Goal: Task Accomplishment & Management: Use online tool/utility

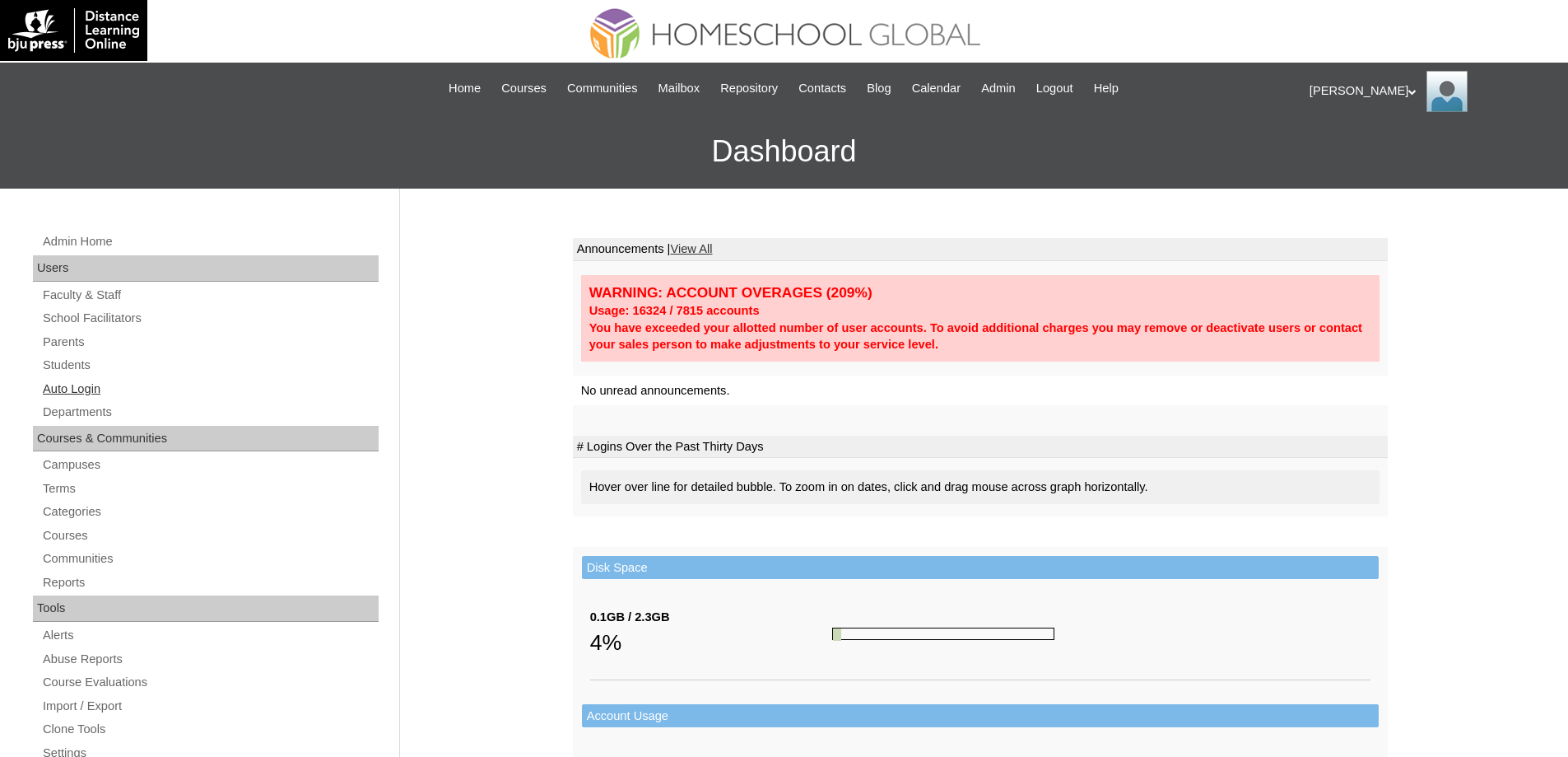
click at [167, 387] on link "Auto Login" at bounding box center [209, 388] width 338 height 21
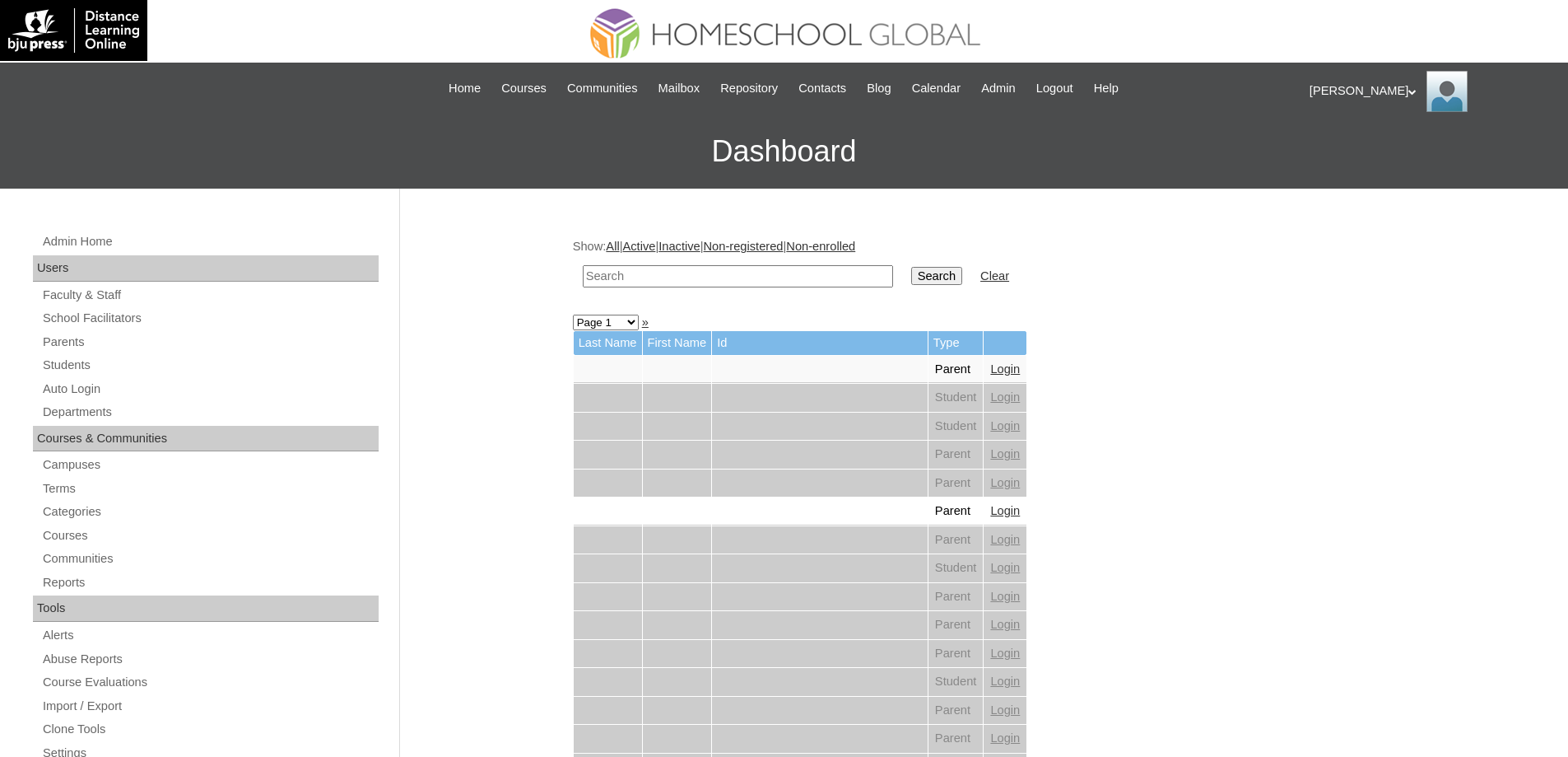
click at [710, 267] on input "text" at bounding box center [738, 276] width 311 height 23
paste input "[PERSON_NAME]"
type input "Avery S"
click at [856, 253] on link "Non-enrolled" at bounding box center [821, 246] width 69 height 14
click at [939, 264] on td "Search" at bounding box center [937, 276] width 68 height 39
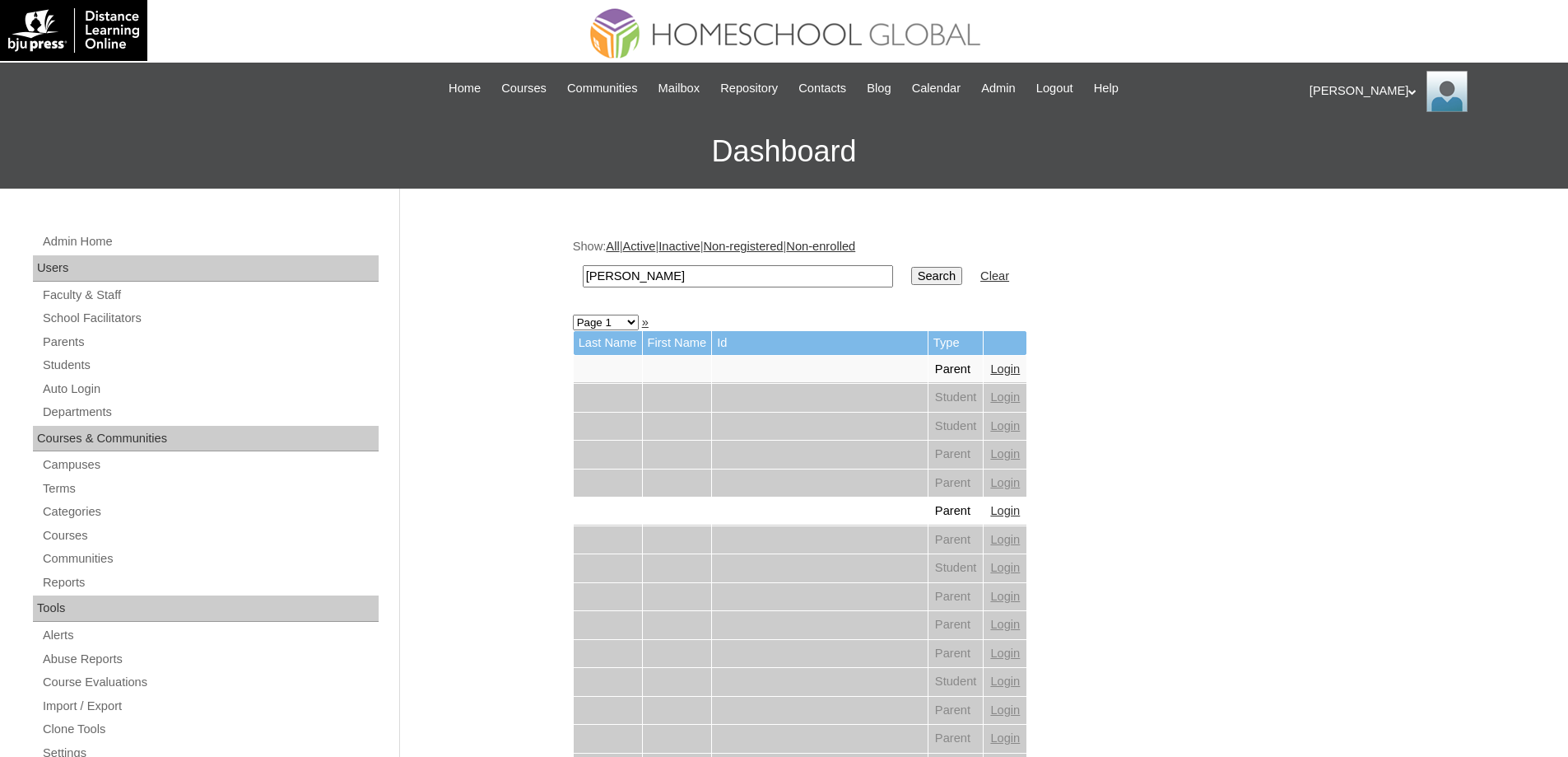
click at [942, 274] on input "Search" at bounding box center [937, 276] width 51 height 18
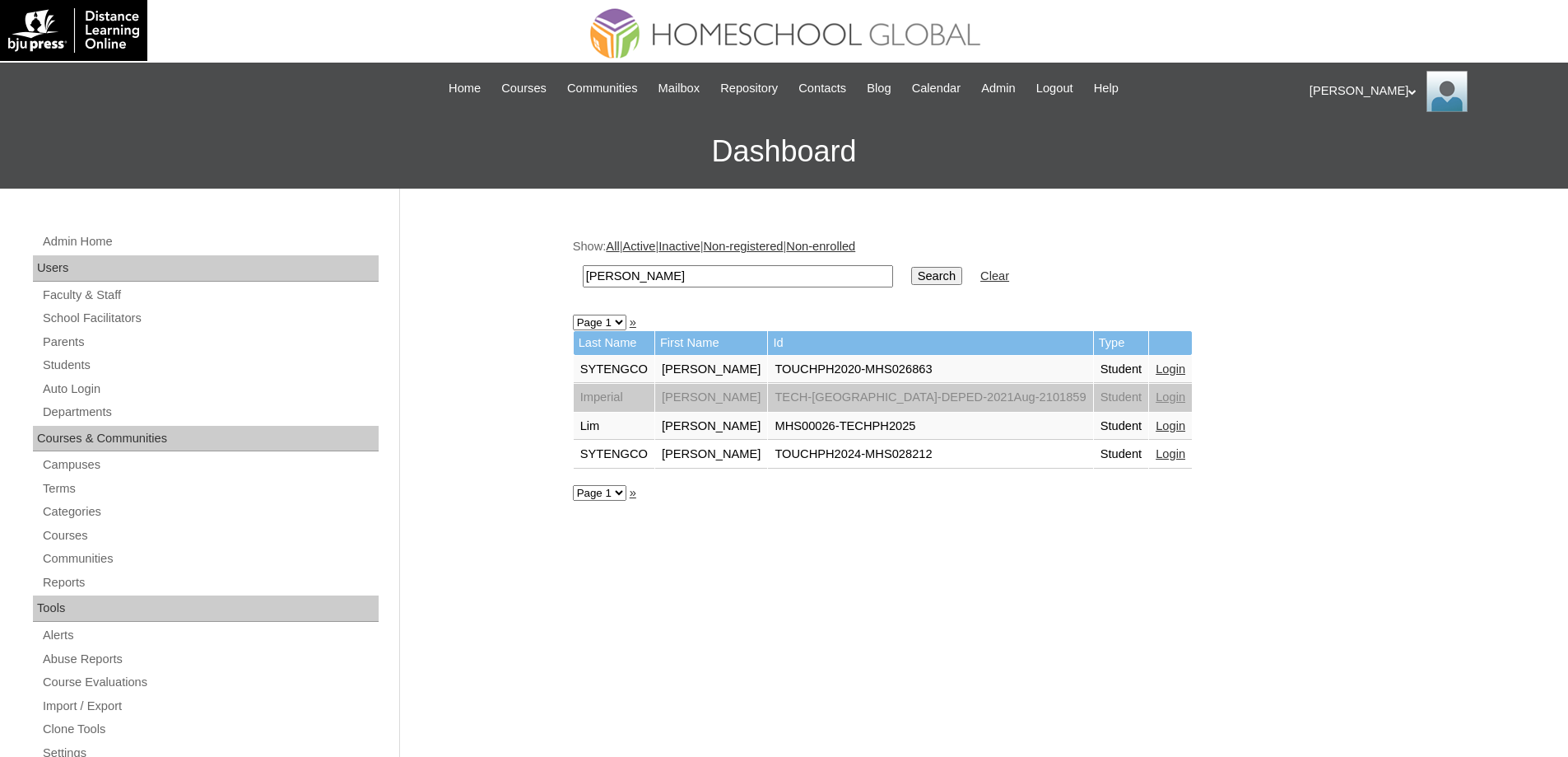
click at [1150, 432] on td "Login" at bounding box center [1171, 426] width 43 height 28
click at [1156, 426] on link "Login" at bounding box center [1171, 426] width 30 height 14
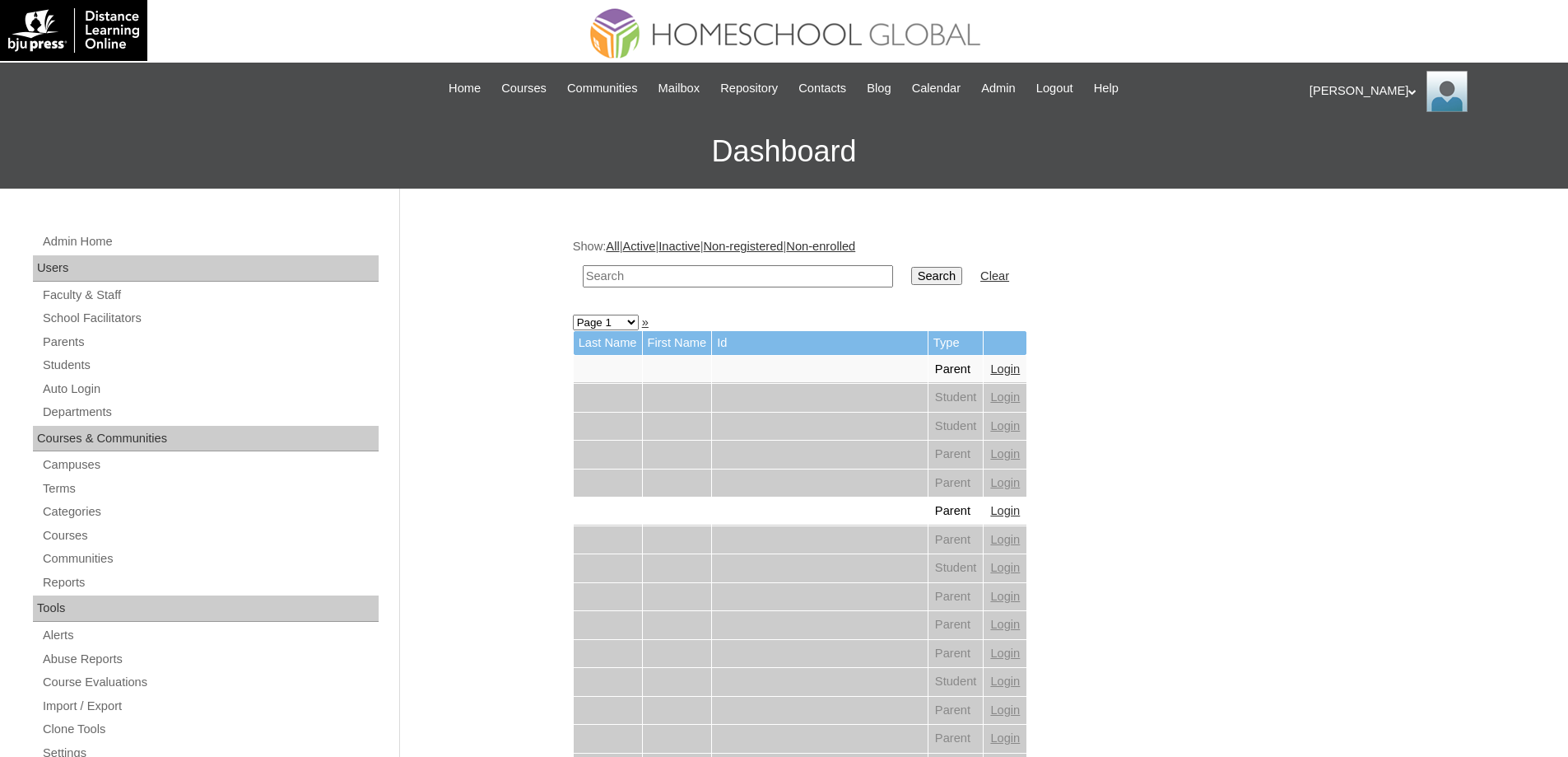
drag, startPoint x: 629, startPoint y: 272, endPoint x: 774, endPoint y: 280, distance: 145.2
click at [630, 272] on input "text" at bounding box center [738, 276] width 311 height 23
paste input "Inievo Rom"
type input "Inievo Rom"
click at [947, 288] on td "Search" at bounding box center [937, 276] width 68 height 39
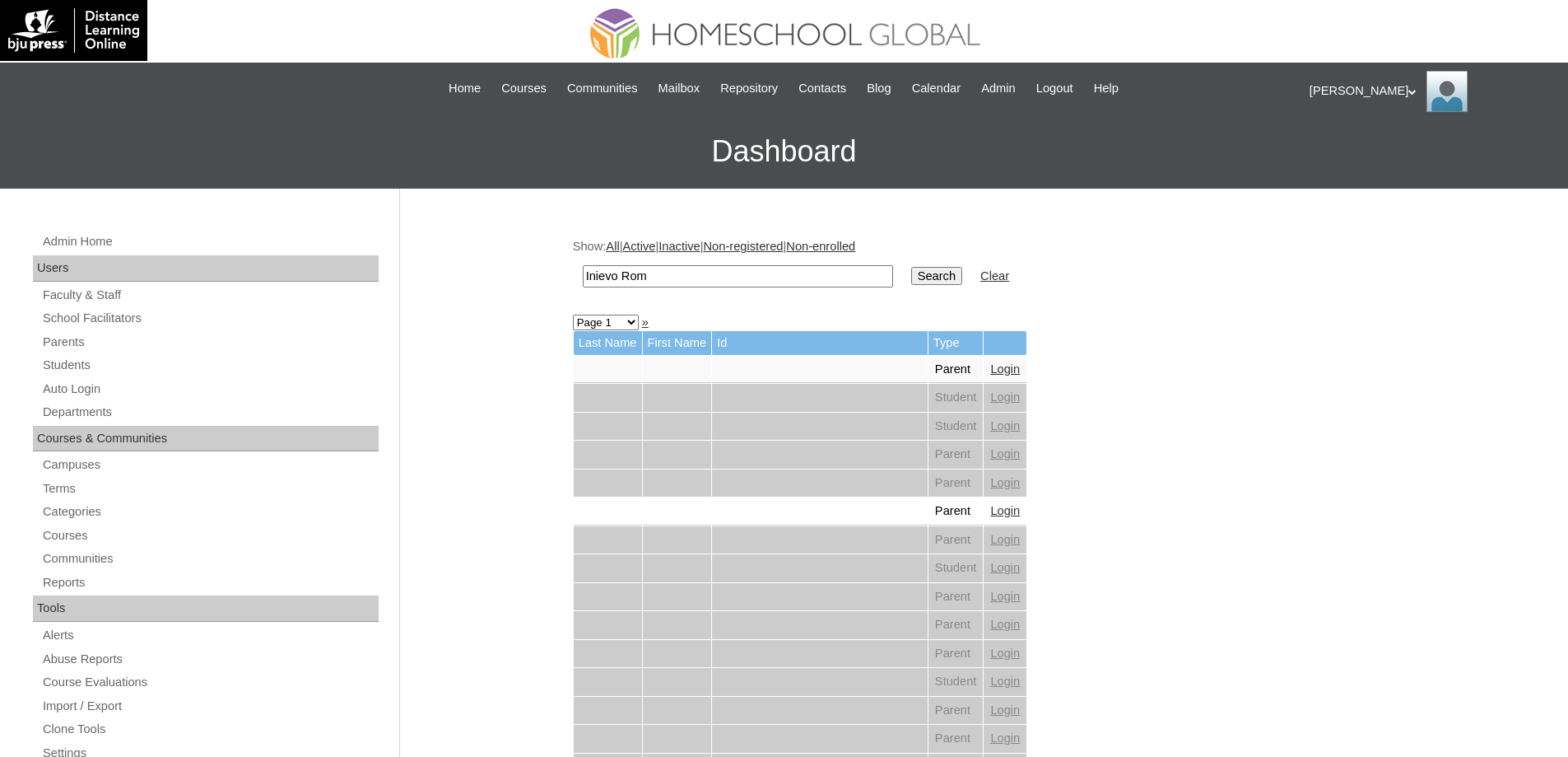
click at [950, 280] on input "Search" at bounding box center [937, 276] width 51 height 18
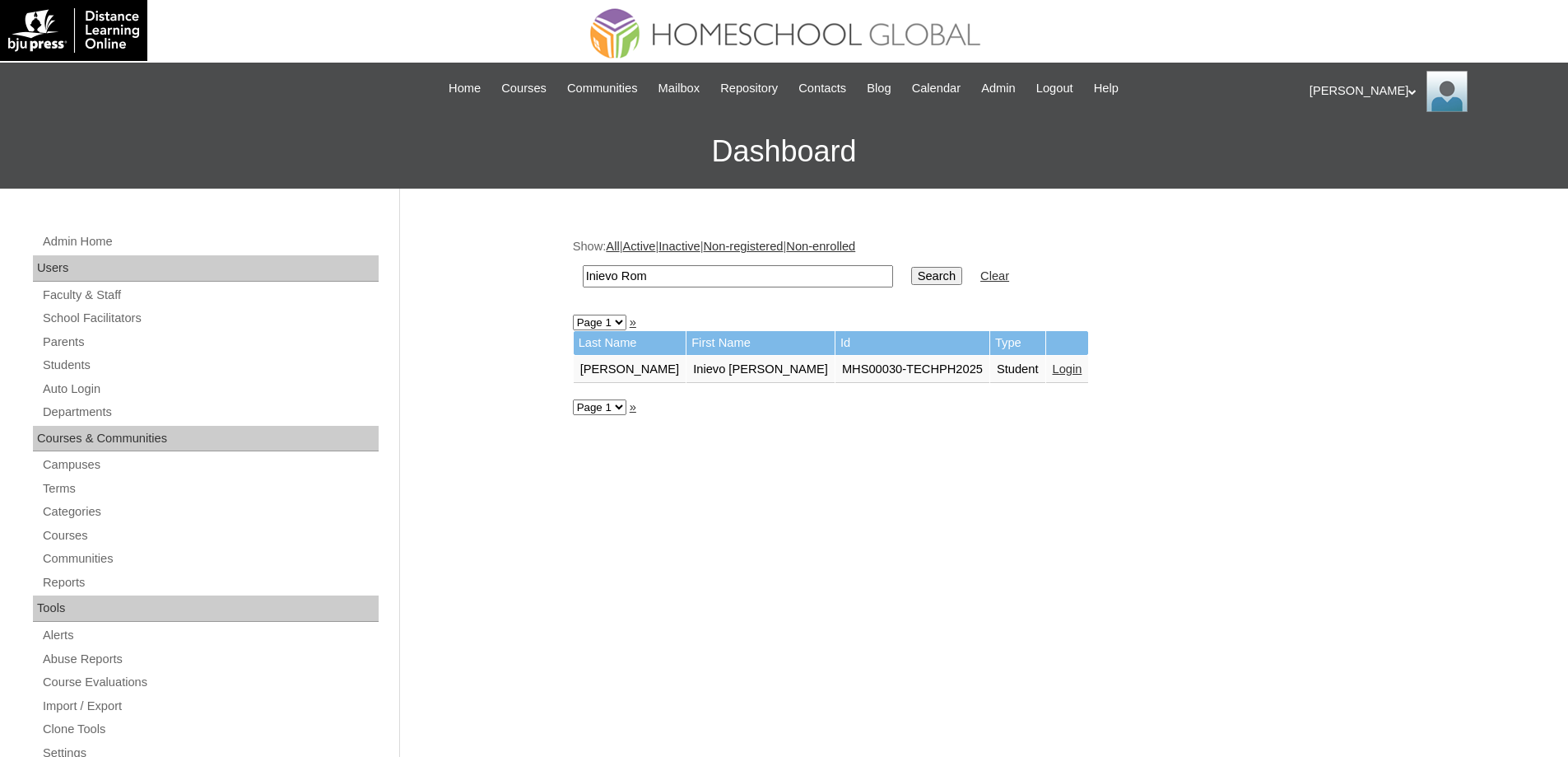
click at [1053, 368] on link "Login" at bounding box center [1067, 369] width 30 height 14
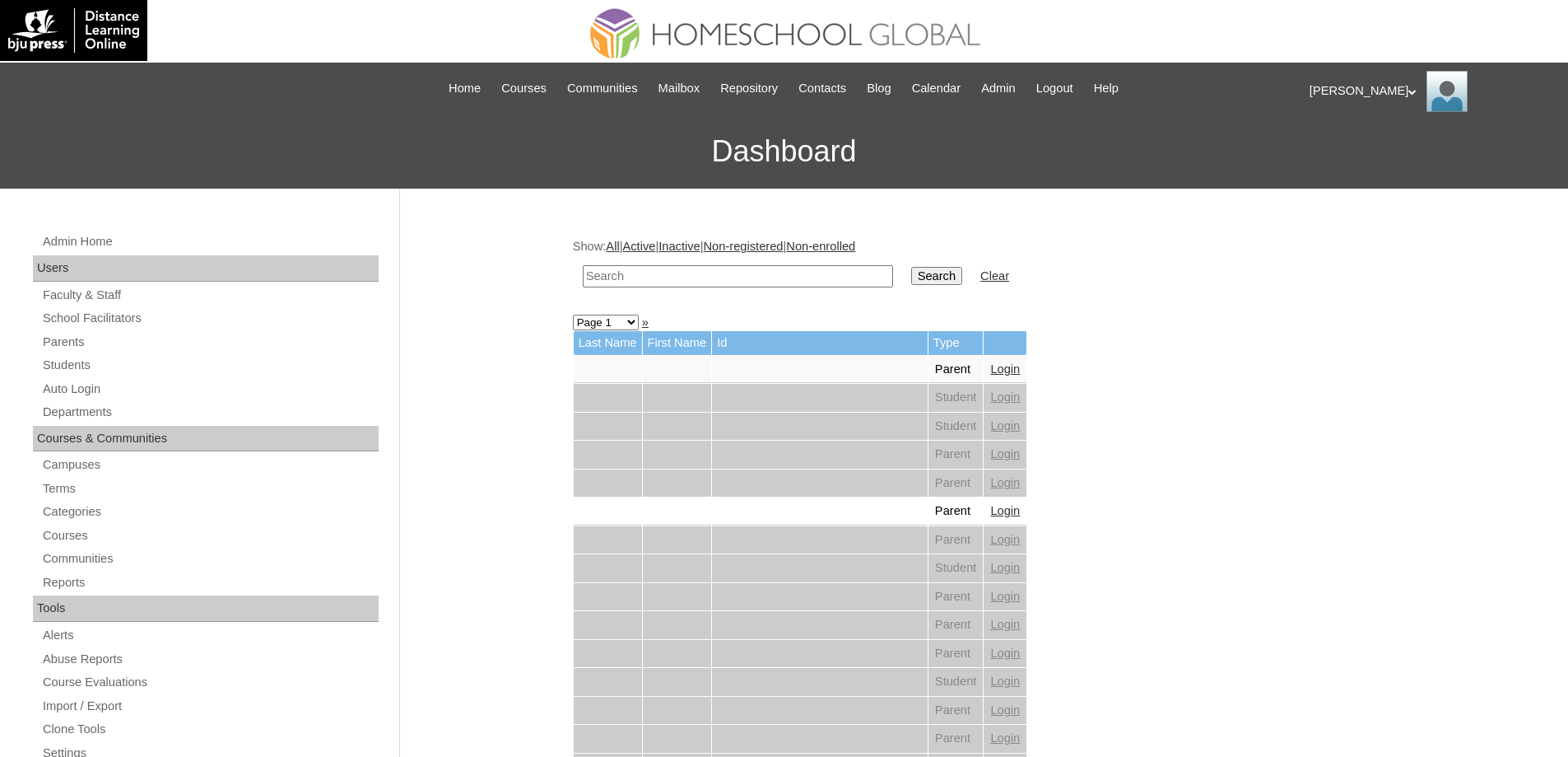
drag, startPoint x: 760, startPoint y: 277, endPoint x: 773, endPoint y: 277, distance: 13.0
click at [761, 277] on input "text" at bounding box center [738, 276] width 311 height 23
paste input "[PERSON_NAME]"
type input "[PERSON_NAME]"
click at [946, 286] on td "Search" at bounding box center [937, 276] width 68 height 39
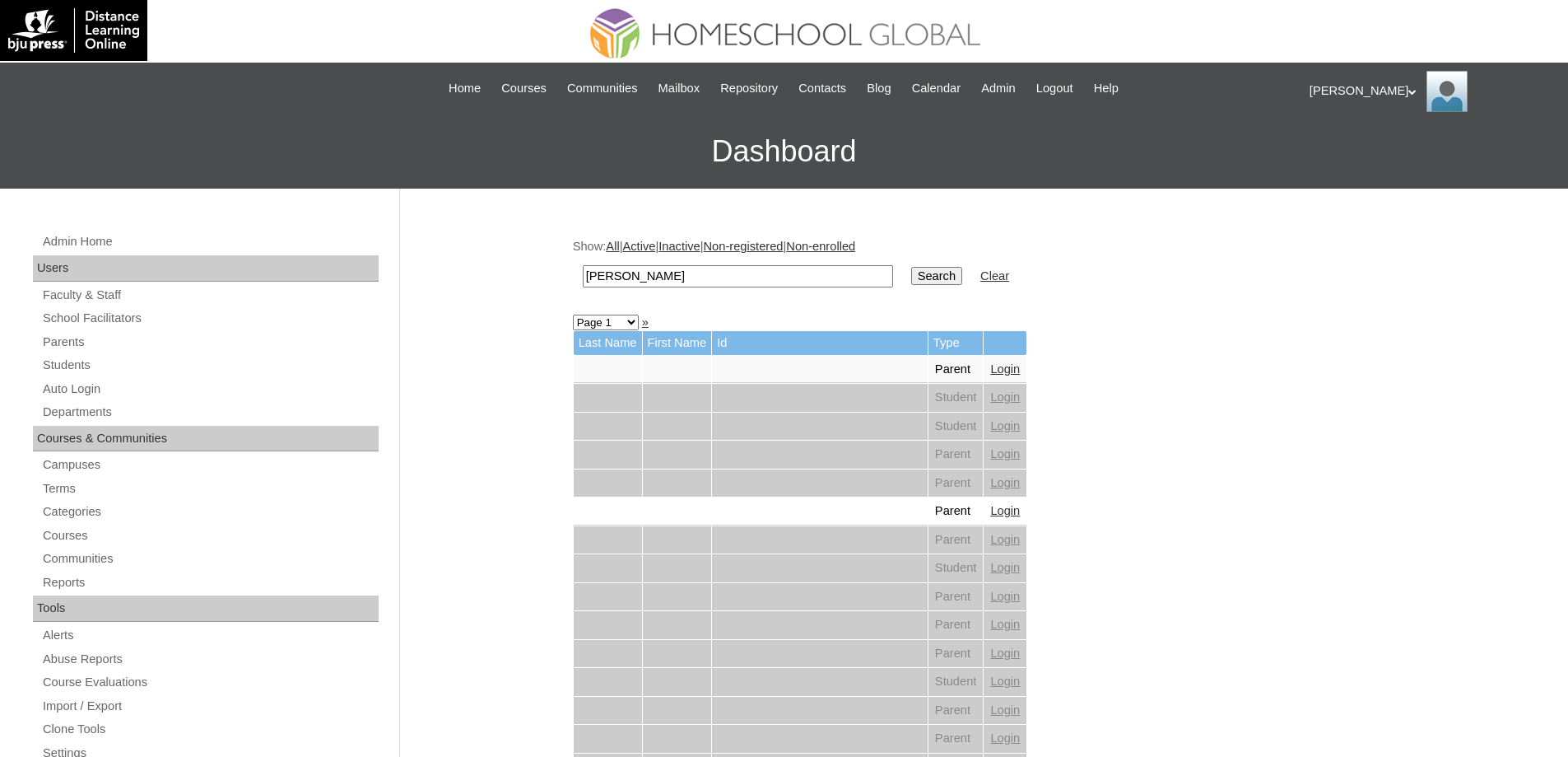
click at [947, 276] on input "Search" at bounding box center [937, 276] width 51 height 18
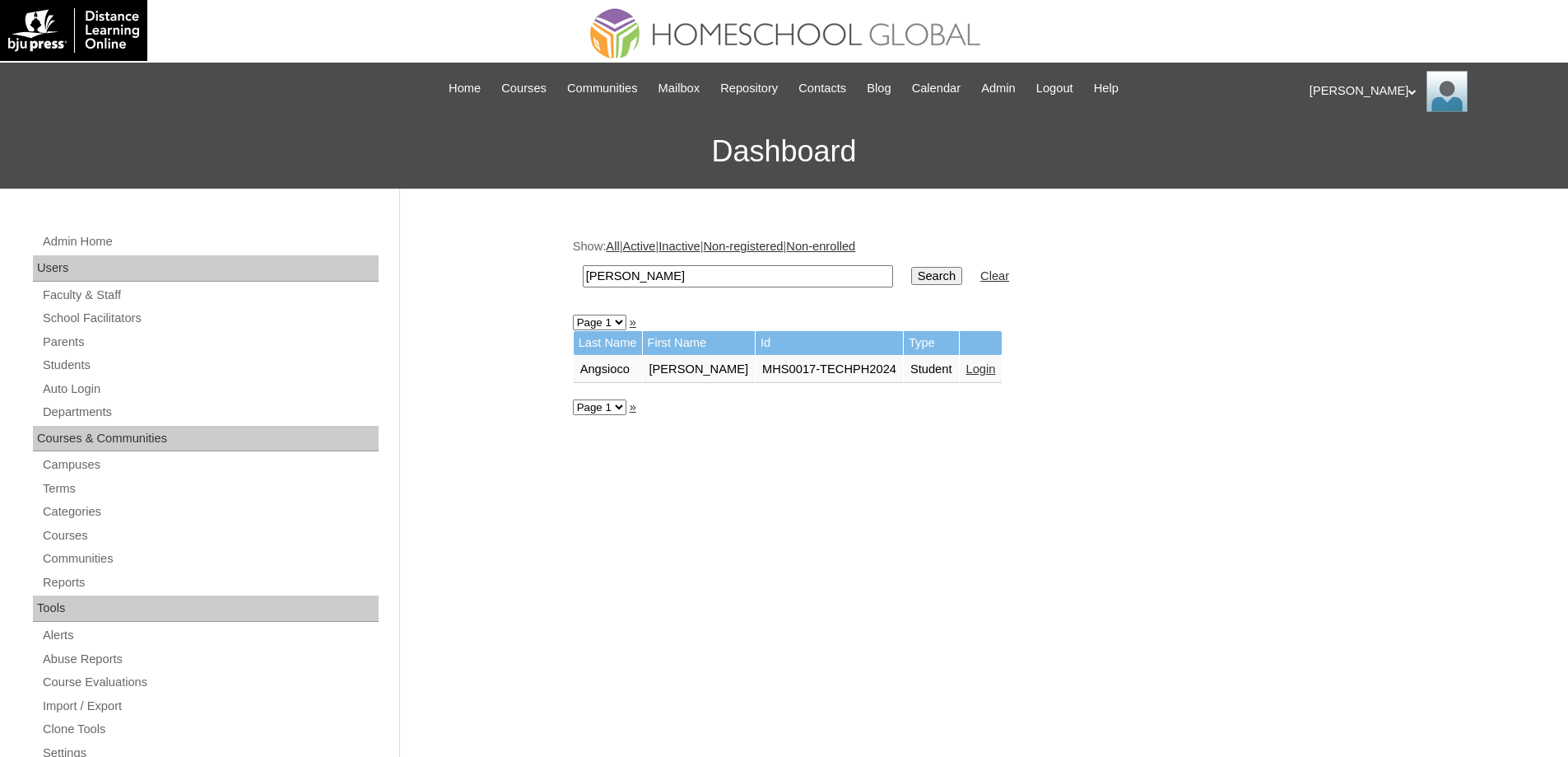
click at [990, 365] on link "Login" at bounding box center [981, 369] width 30 height 14
